Goal: Book appointment/travel/reservation

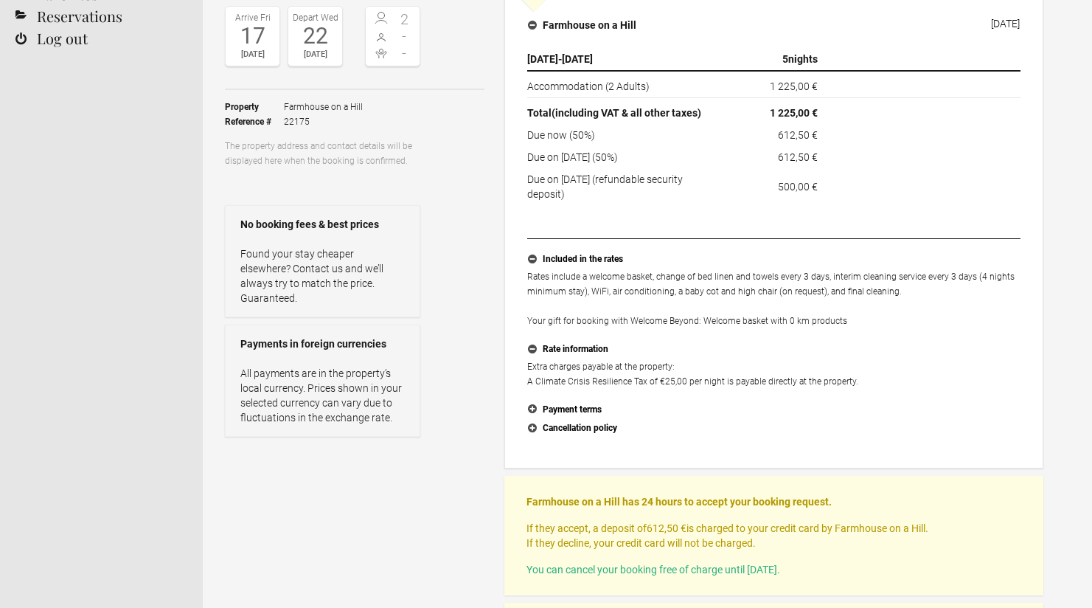
scroll to position [167, 0]
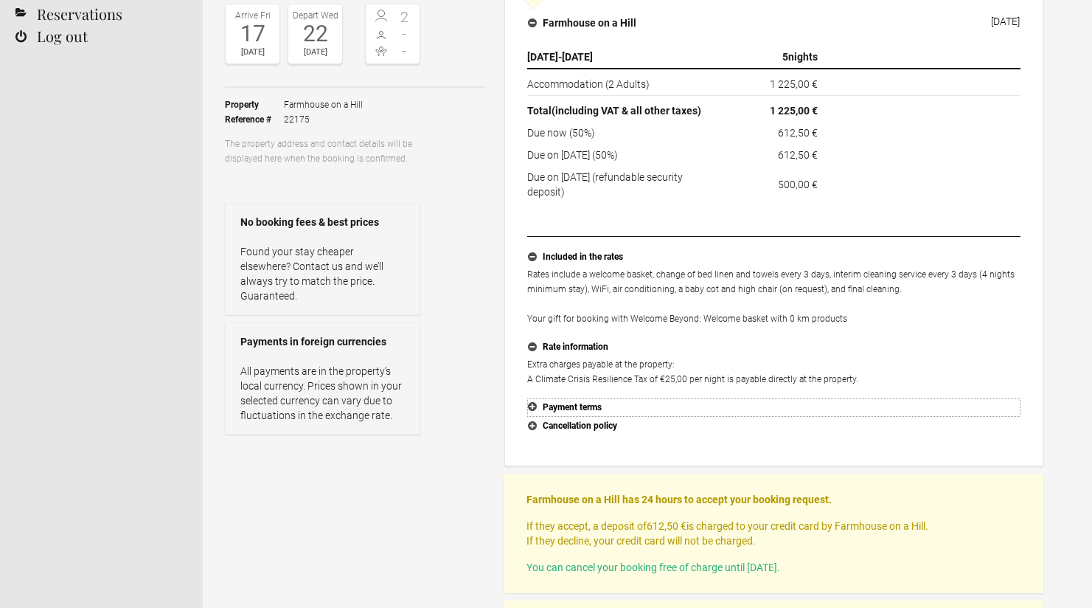
click at [574, 407] on button "Payment terms" at bounding box center [773, 407] width 493 height 19
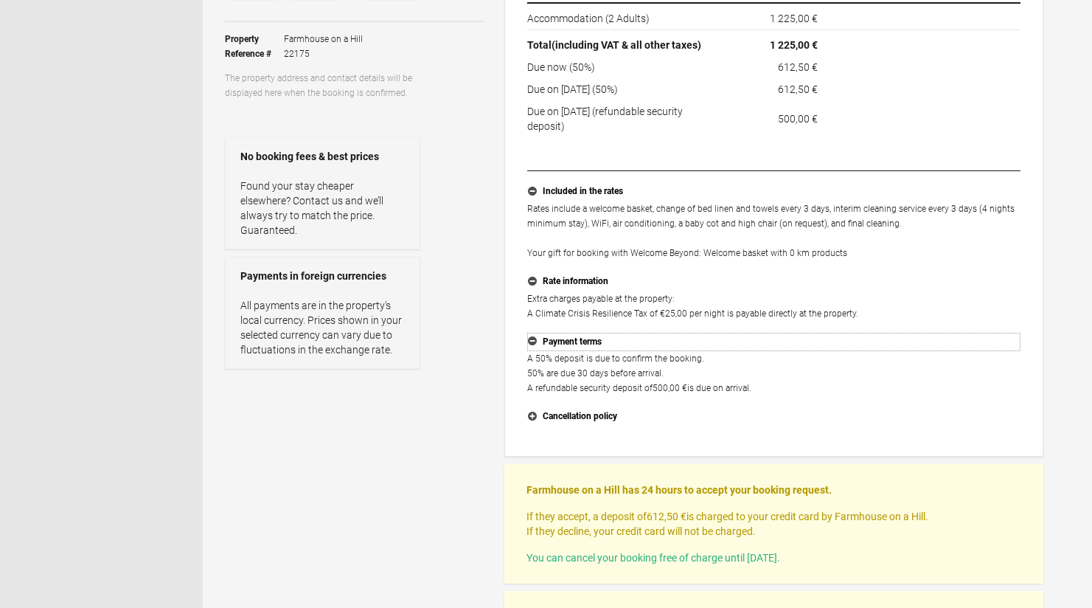
scroll to position [234, 0]
click at [600, 415] on button "Cancellation policy" at bounding box center [773, 415] width 493 height 19
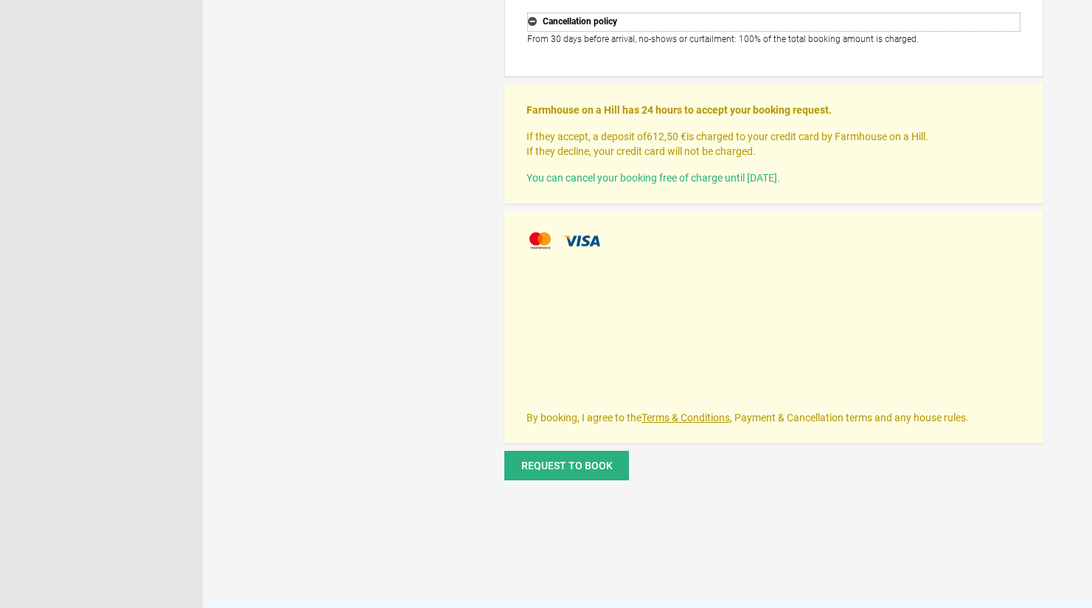
scroll to position [653, 0]
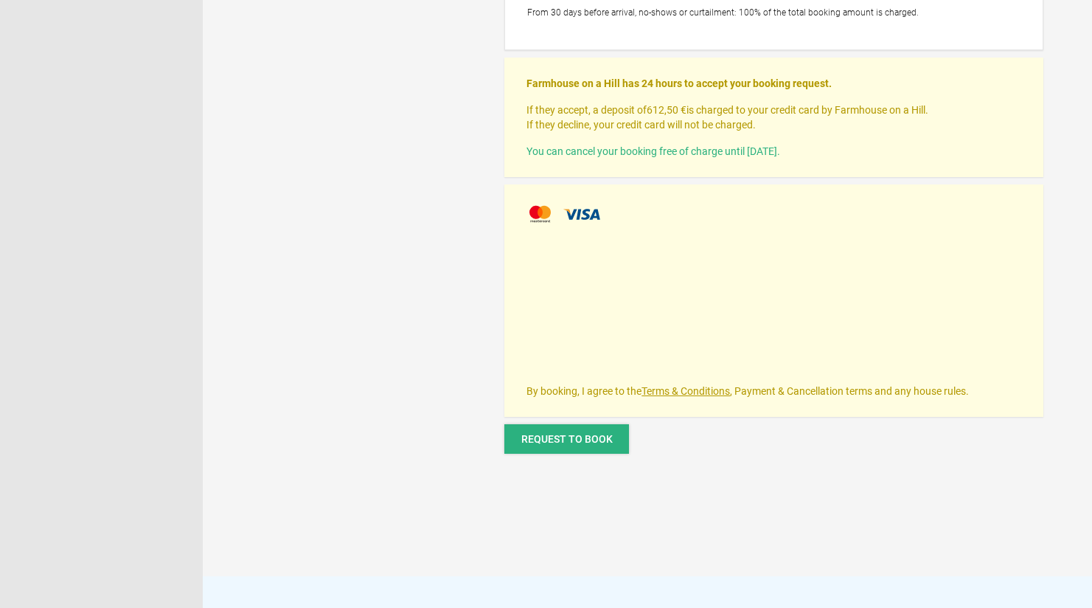
click at [580, 440] on span "Request to book" at bounding box center [566, 439] width 91 height 12
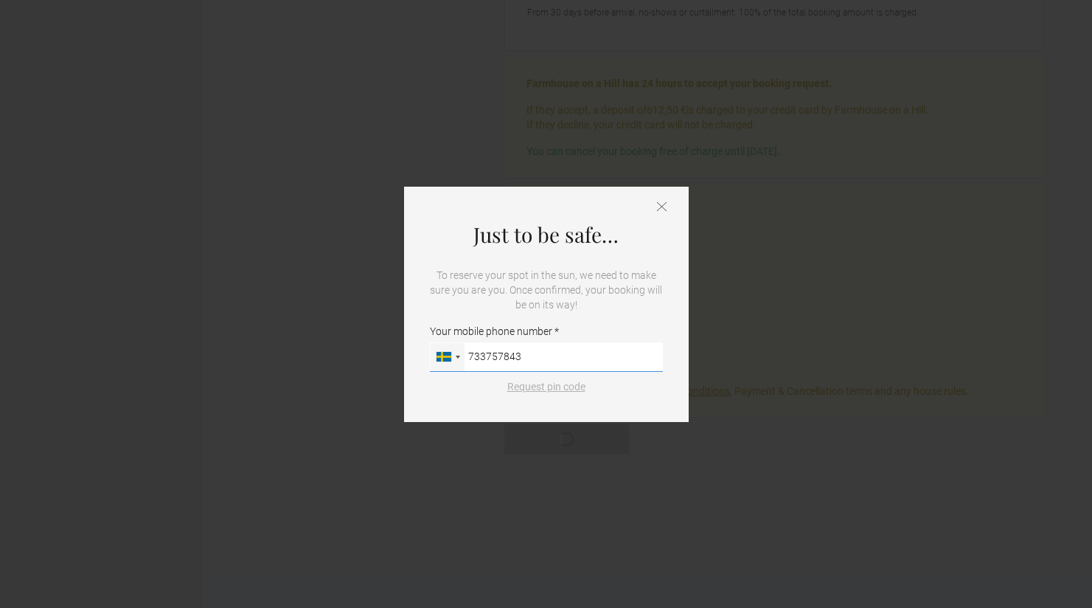
type input "733757843"
click at [550, 387] on button "Request pin code" at bounding box center [547, 386] width 96 height 15
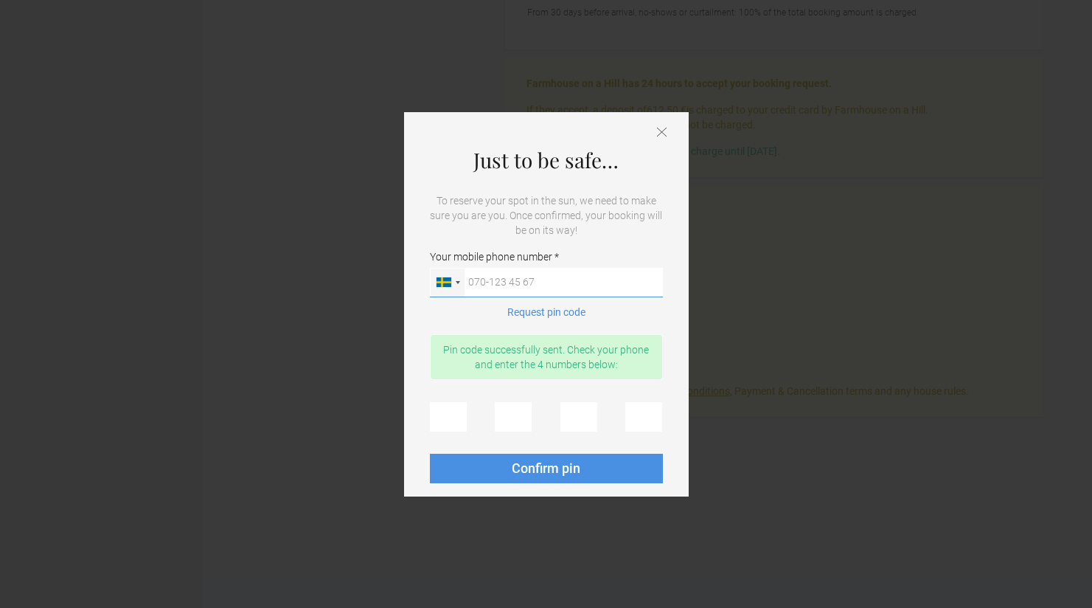
click at [549, 279] on input "Your mobile phone number [GEOGRAPHIC_DATA] ([GEOGRAPHIC_DATA]) +49 [GEOGRAPHIC_…" at bounding box center [546, 283] width 233 height 30
type input "733757843"
click at [448, 412] on input "text" at bounding box center [448, 417] width 37 height 30
type input "2"
type input "5"
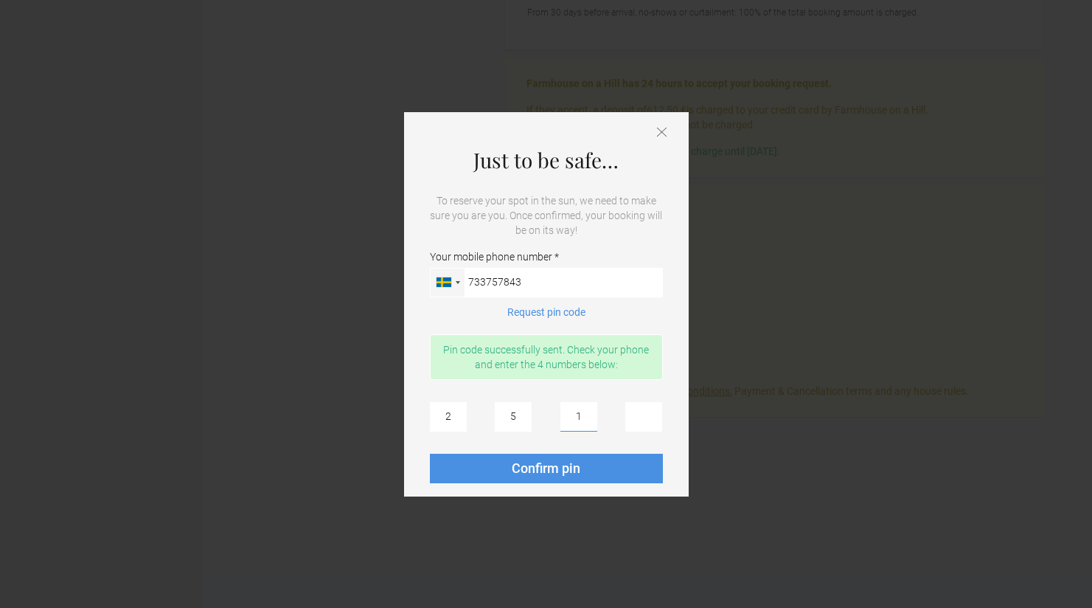
type input "1"
type input "2"
click at [561, 467] on span "Confirm pin" at bounding box center [546, 467] width 69 height 15
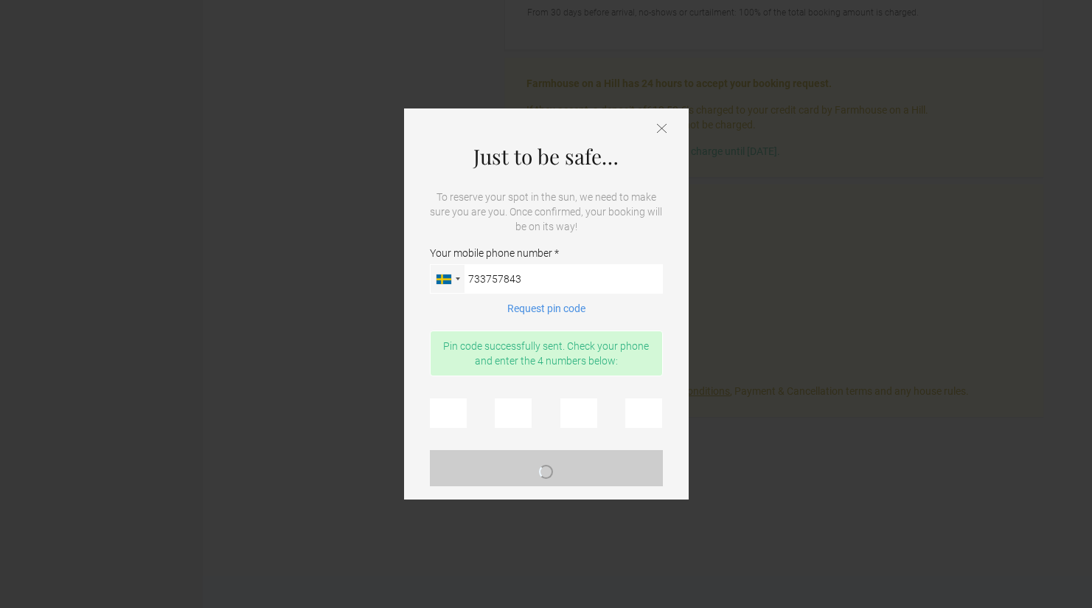
scroll to position [0, 0]
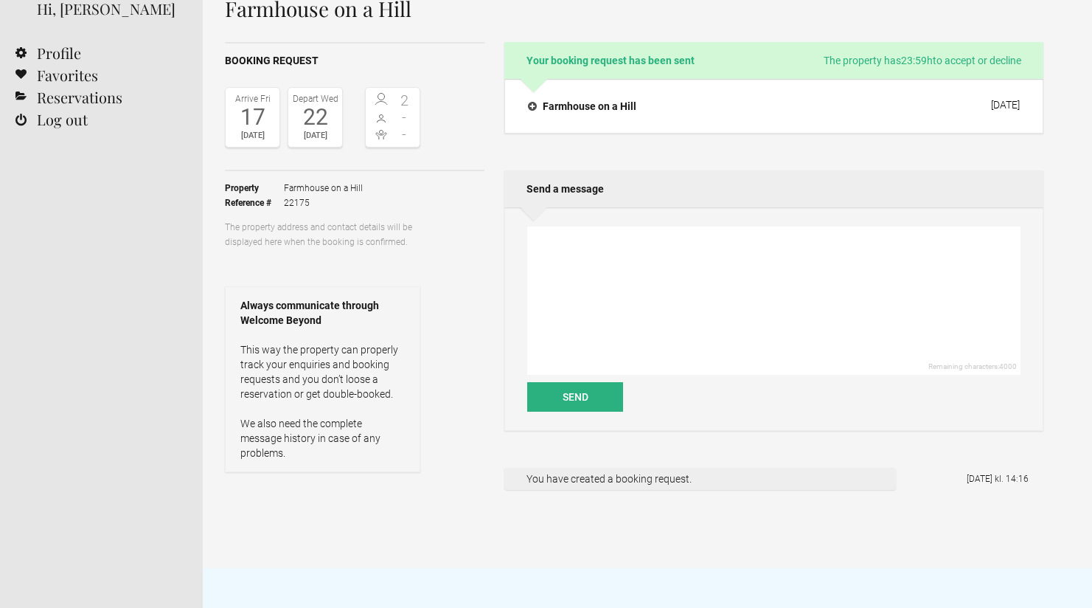
scroll to position [86, 0]
